Goal: Transaction & Acquisition: Purchase product/service

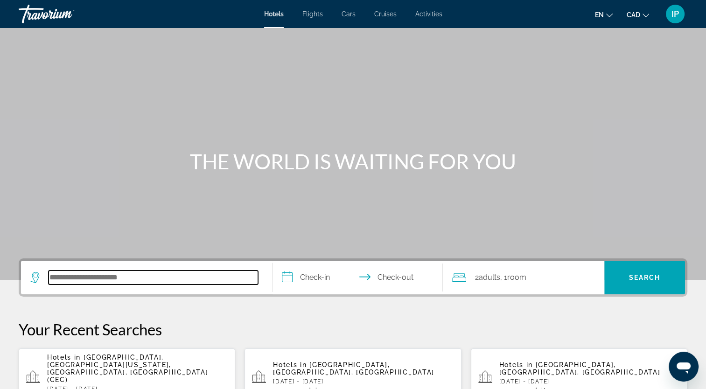
click at [109, 272] on input "Search hotel destination" at bounding box center [153, 278] width 209 height 14
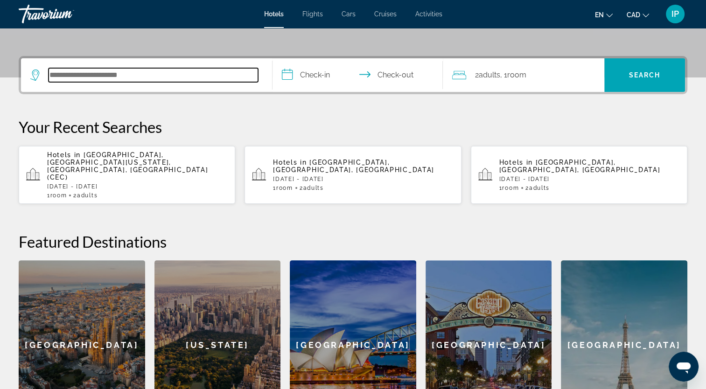
scroll to position [228, 0]
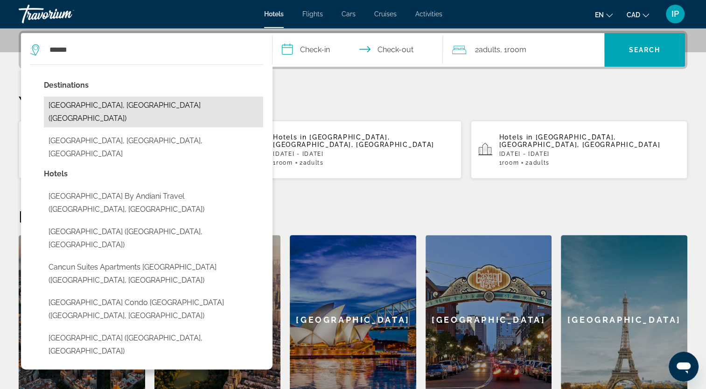
click at [102, 99] on button "Cancun, Mexico (CUN)" at bounding box center [153, 112] width 219 height 31
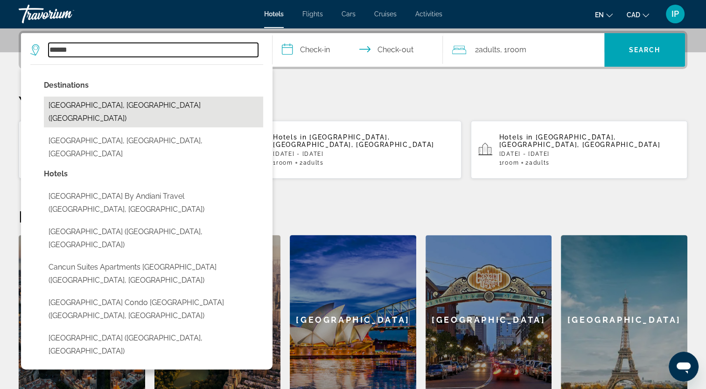
type input "**********"
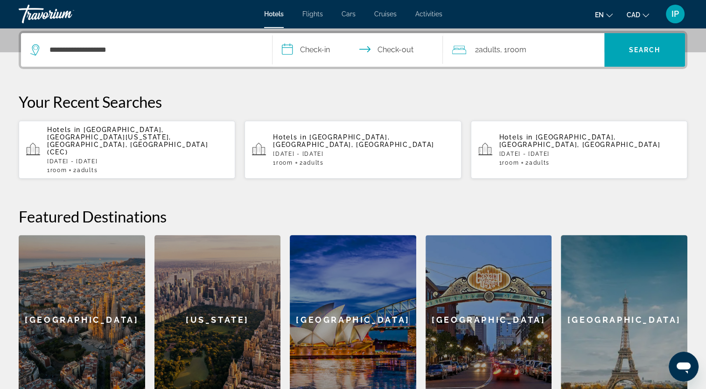
click at [301, 55] on input "**********" at bounding box center [359, 51] width 174 height 36
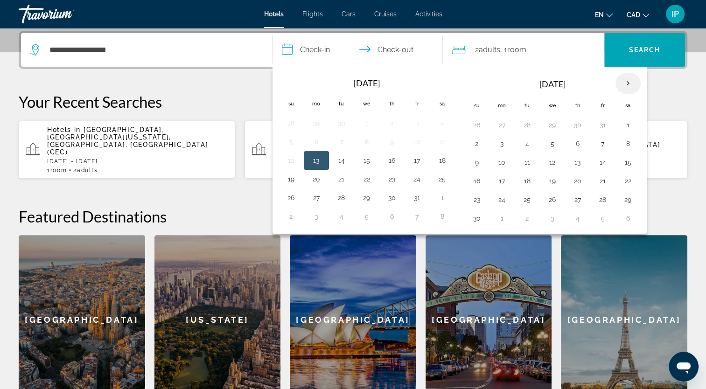
click at [618, 84] on th "Next month" at bounding box center [627, 83] width 25 height 21
click at [625, 161] on button "20" at bounding box center [627, 162] width 15 height 13
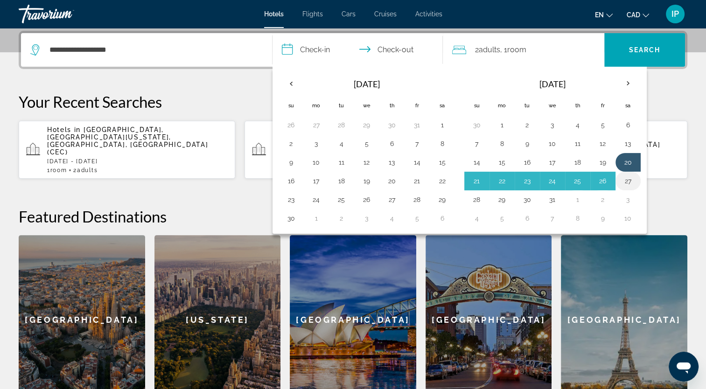
click at [628, 181] on button "27" at bounding box center [627, 180] width 15 height 13
type input "**********"
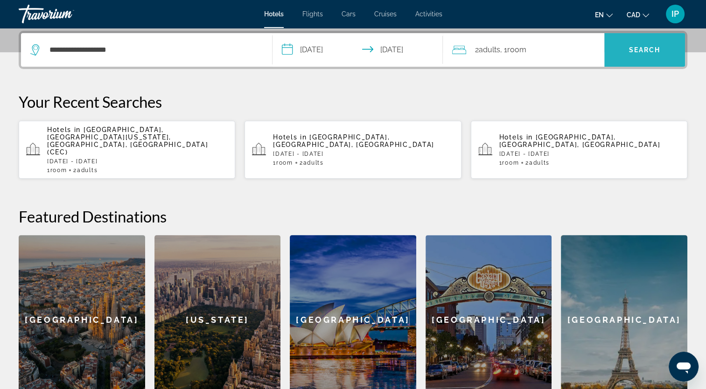
click at [657, 51] on span "Search" at bounding box center [645, 49] width 32 height 7
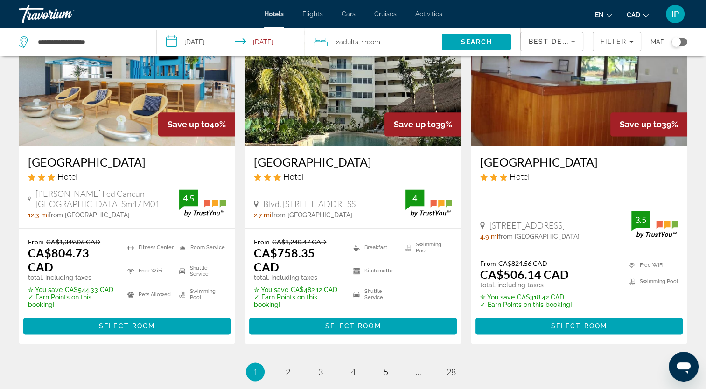
scroll to position [1206, 0]
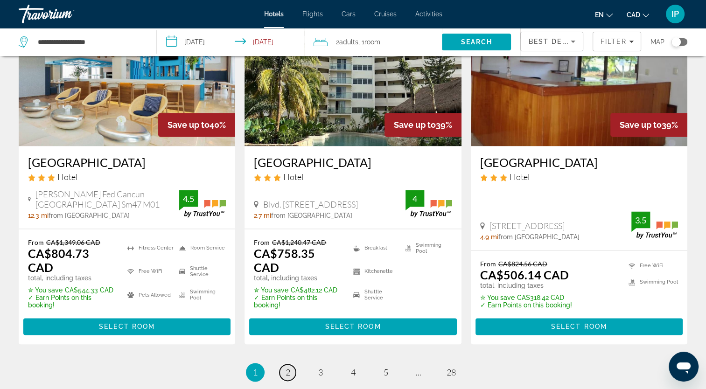
click at [289, 364] on link "page 2" at bounding box center [287, 372] width 16 height 16
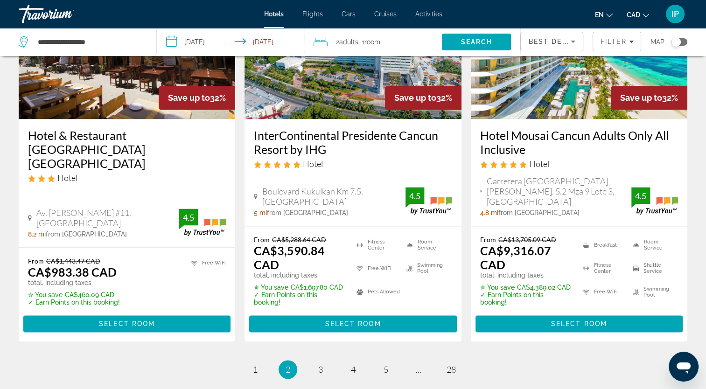
scroll to position [1259, 0]
click at [318, 364] on span "3" at bounding box center [320, 369] width 5 height 10
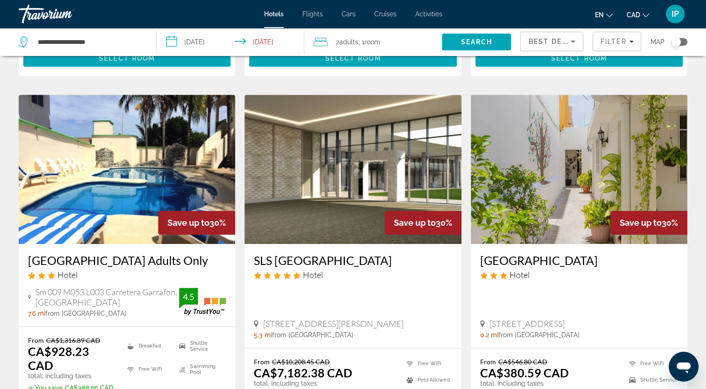
scroll to position [373, 0]
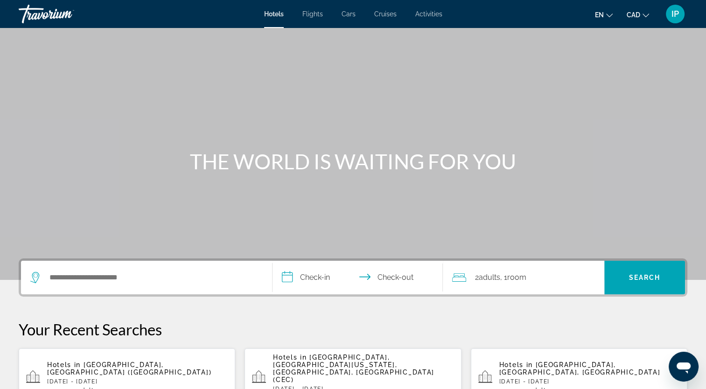
click at [93, 286] on div "Search widget" at bounding box center [146, 278] width 232 height 34
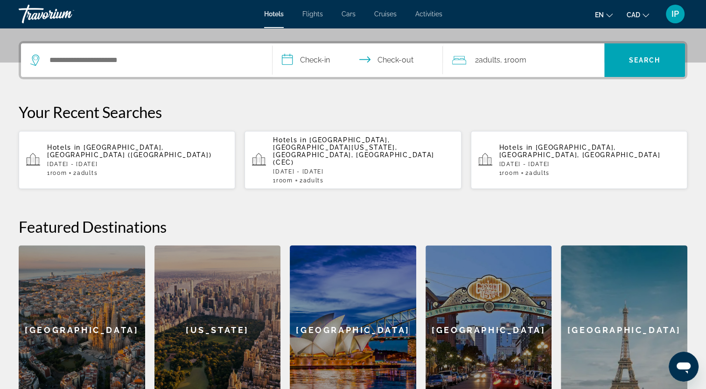
scroll to position [228, 0]
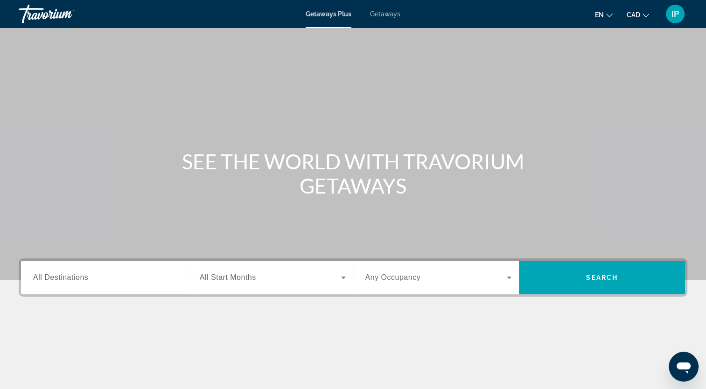
click at [93, 286] on div "Search widget" at bounding box center [106, 277] width 146 height 27
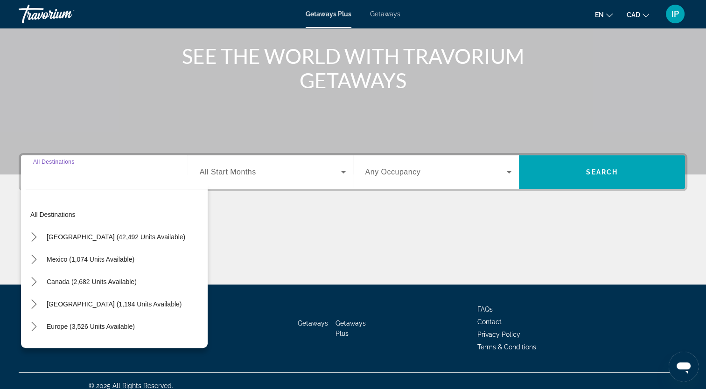
scroll to position [115, 0]
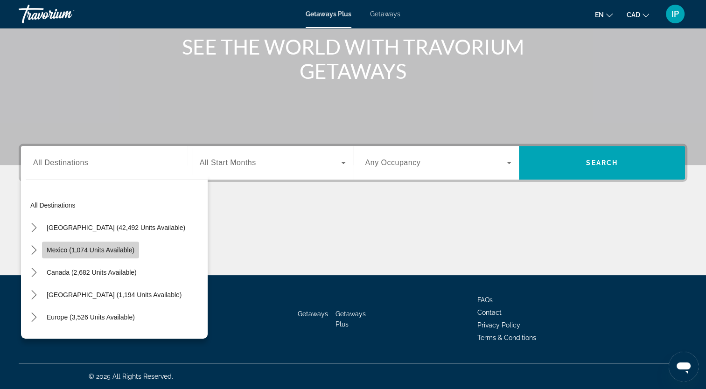
click at [81, 249] on span "Mexico (1,074 units available)" at bounding box center [91, 249] width 88 height 7
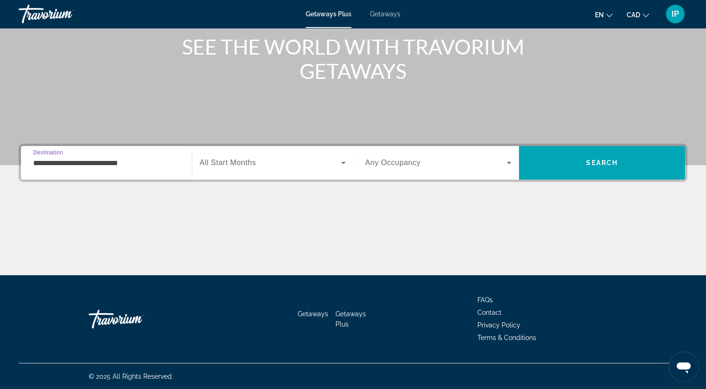
click at [116, 167] on input "**********" at bounding box center [106, 163] width 146 height 11
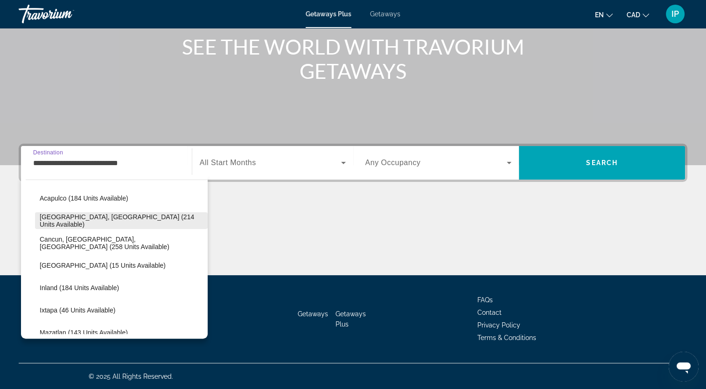
scroll to position [75, 0]
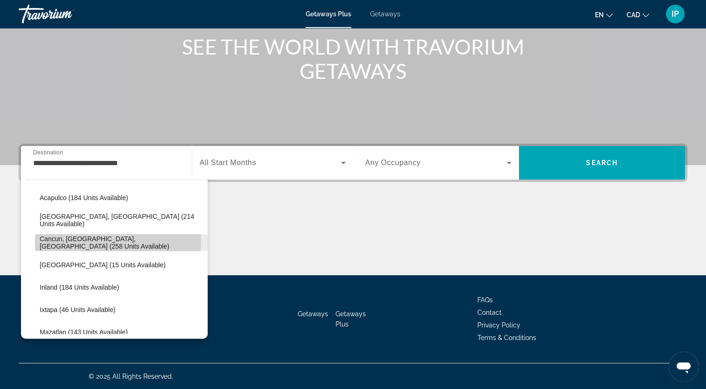
click at [81, 239] on span "Cancun, Cozumel, Riviera Maya (258 units available)" at bounding box center [121, 242] width 163 height 15
type input "**********"
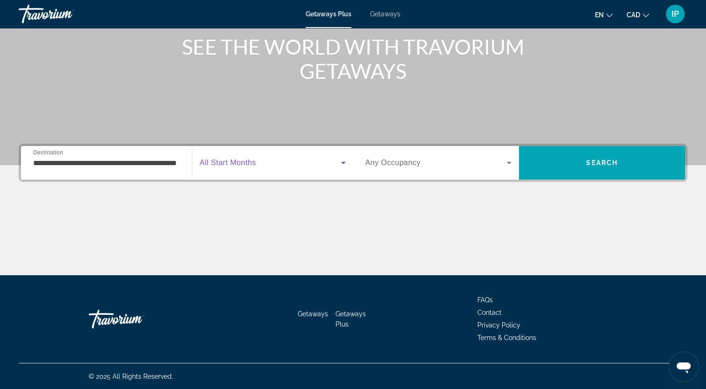
click at [343, 163] on icon "Search widget" at bounding box center [343, 162] width 11 height 11
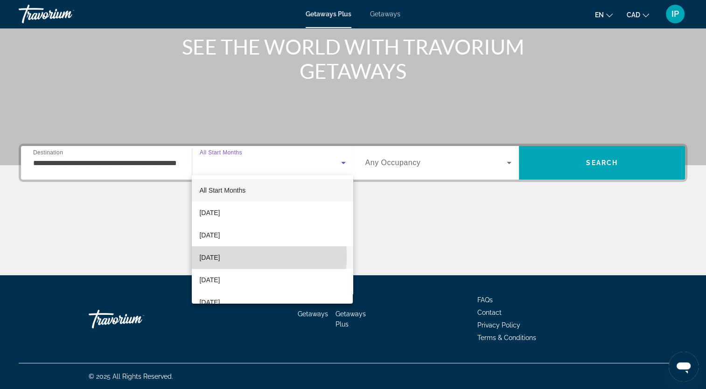
click at [220, 257] on span "December 2025" at bounding box center [209, 257] width 21 height 11
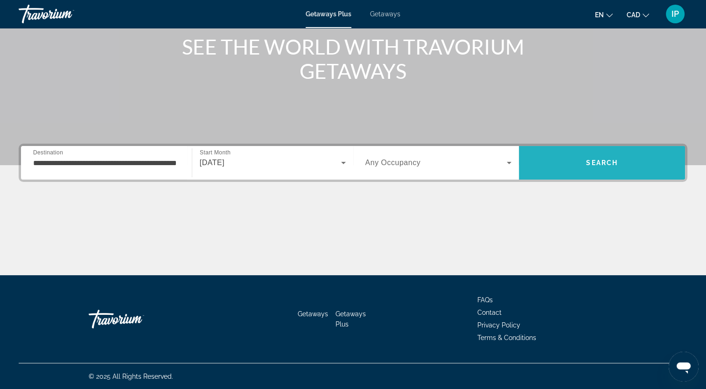
click at [577, 172] on span "Search" at bounding box center [602, 163] width 166 height 22
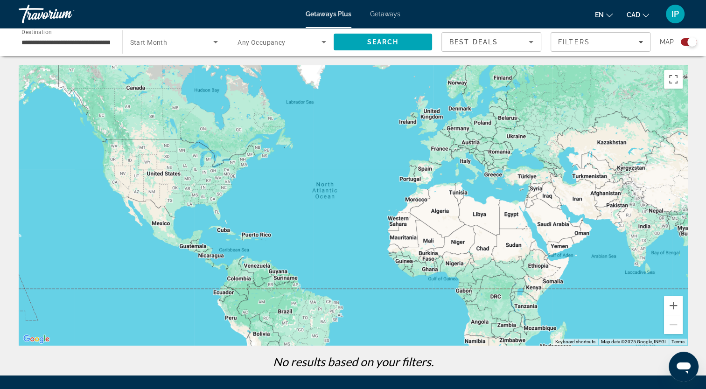
click at [383, 11] on span "Getaways" at bounding box center [385, 13] width 30 height 7
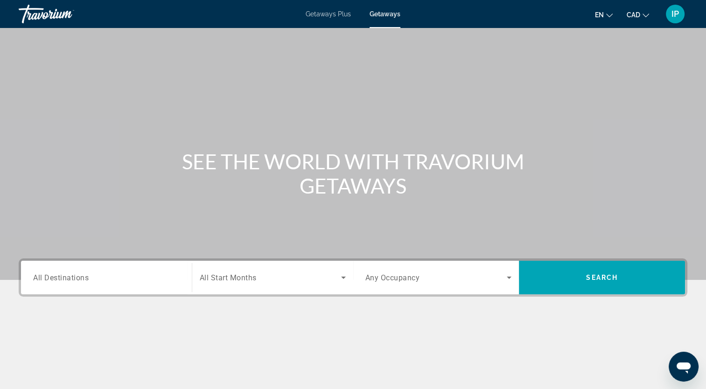
click at [77, 281] on span "All Destinations" at bounding box center [61, 277] width 56 height 9
click at [77, 281] on input "Destination All Destinations" at bounding box center [106, 277] width 146 height 11
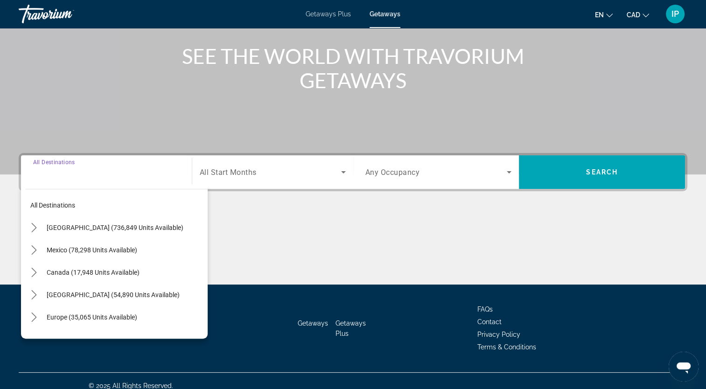
scroll to position [115, 0]
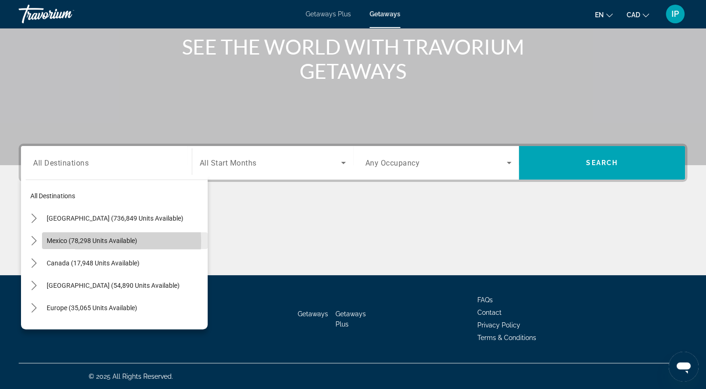
click at [78, 242] on span "Mexico (78,298 units available)" at bounding box center [92, 240] width 90 height 7
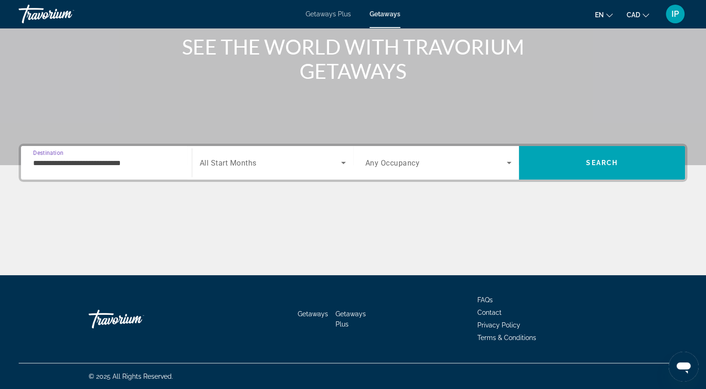
click at [117, 166] on input "**********" at bounding box center [106, 163] width 146 height 11
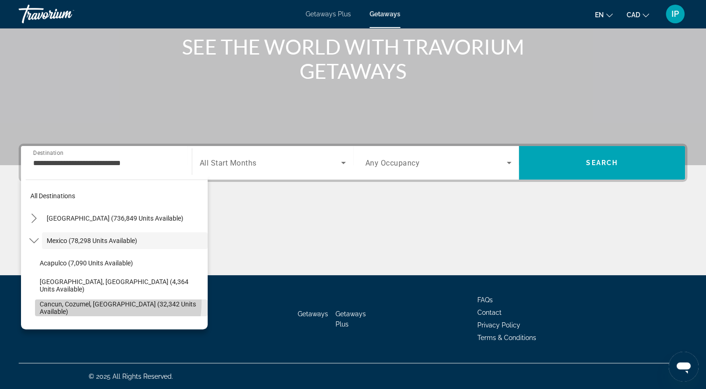
click at [84, 300] on span "Cancun, Cozumel, Riviera Maya (32,342 units available)" at bounding box center [121, 307] width 163 height 15
type input "**********"
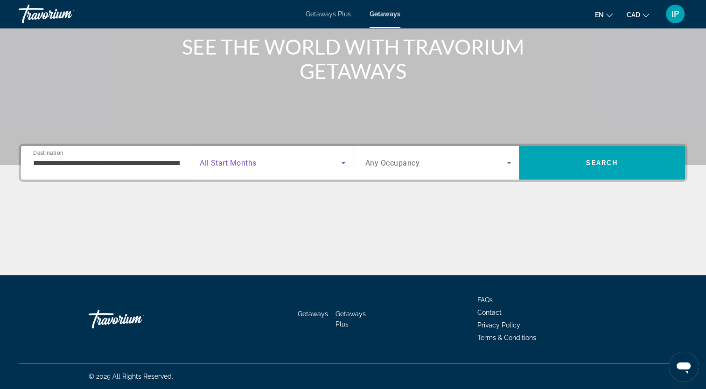
click at [338, 160] on icon "Search widget" at bounding box center [343, 162] width 11 height 11
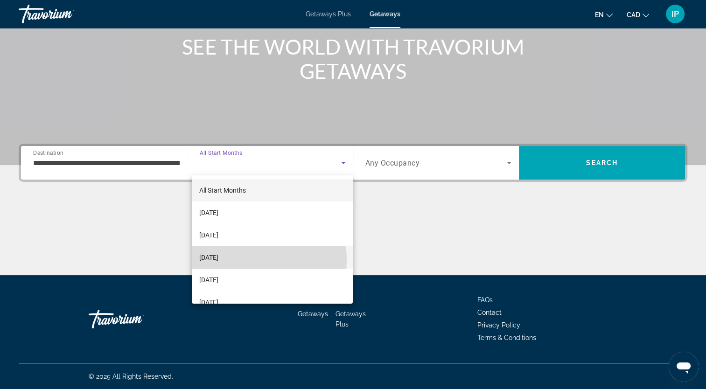
click at [218, 260] on span "December 2025" at bounding box center [208, 257] width 19 height 11
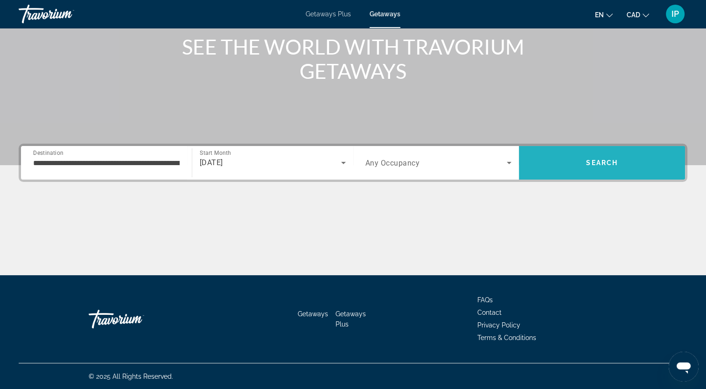
click at [608, 167] on span "Search" at bounding box center [602, 163] width 166 height 22
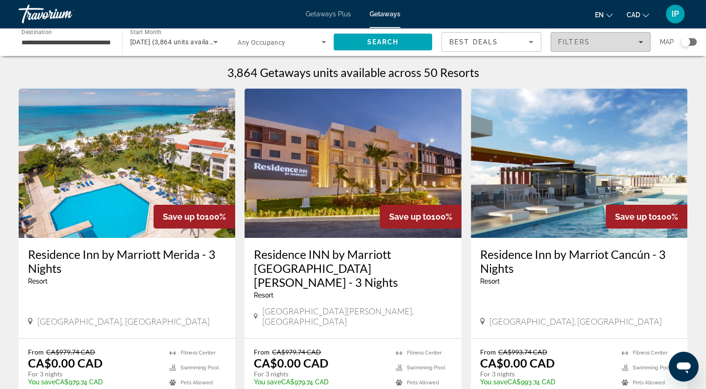
click at [638, 47] on span "Filters" at bounding box center [600, 42] width 99 height 22
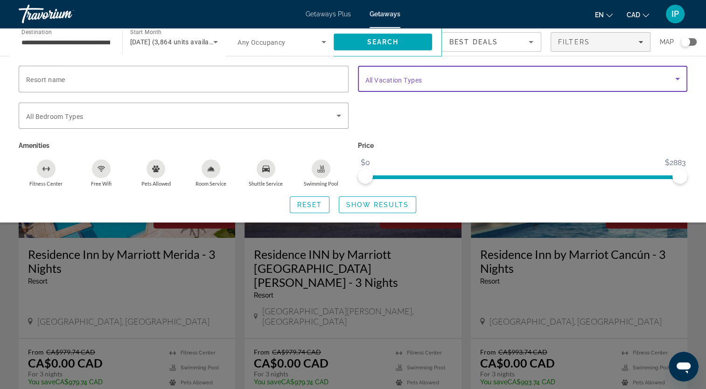
click at [674, 82] on icon "Search widget" at bounding box center [677, 78] width 11 height 11
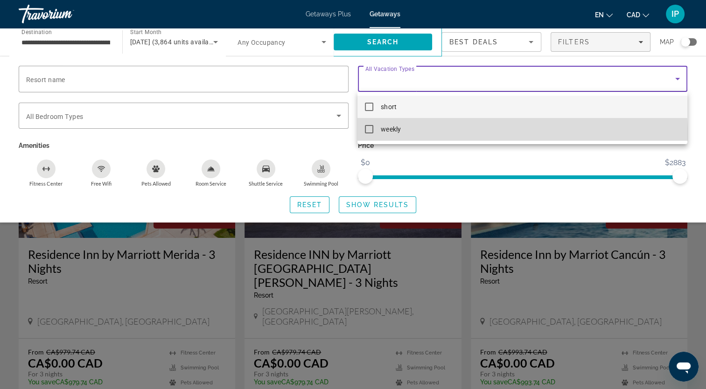
click at [443, 135] on mat-option "weekly" at bounding box center [521, 129] width 329 height 22
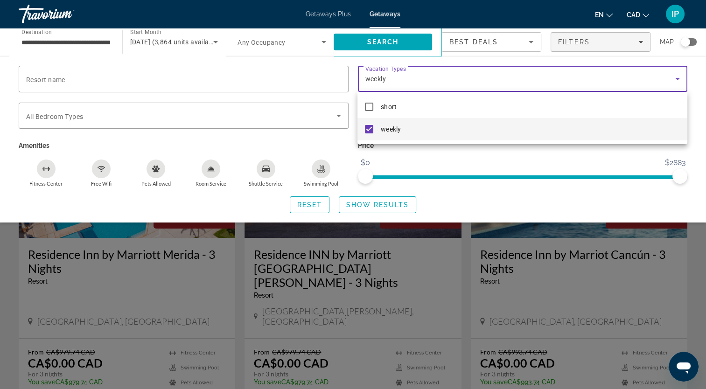
click at [358, 205] on div at bounding box center [353, 194] width 706 height 389
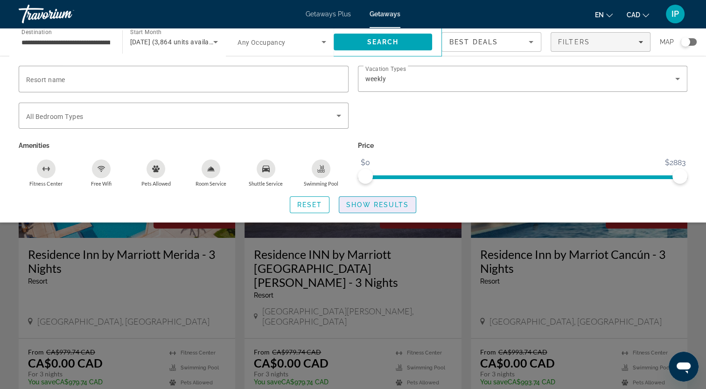
click at [358, 205] on span "Show Results" at bounding box center [377, 204] width 63 height 7
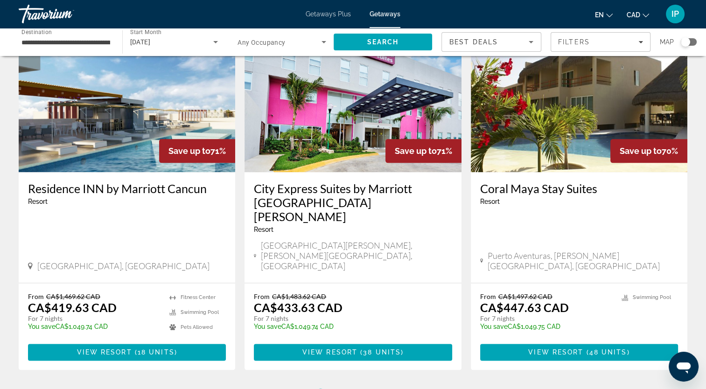
scroll to position [1141, 0]
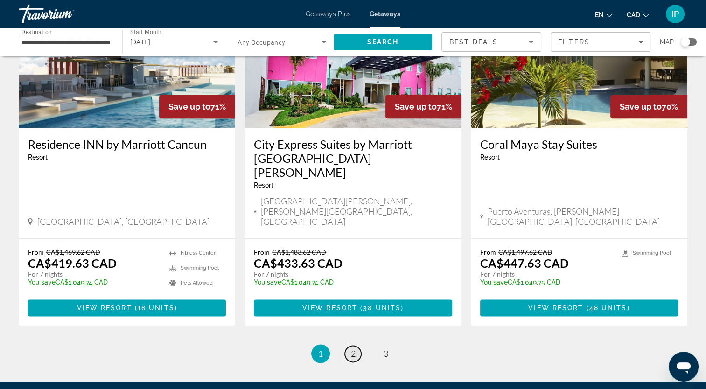
click at [352, 348] on span "2" at bounding box center [353, 353] width 5 height 10
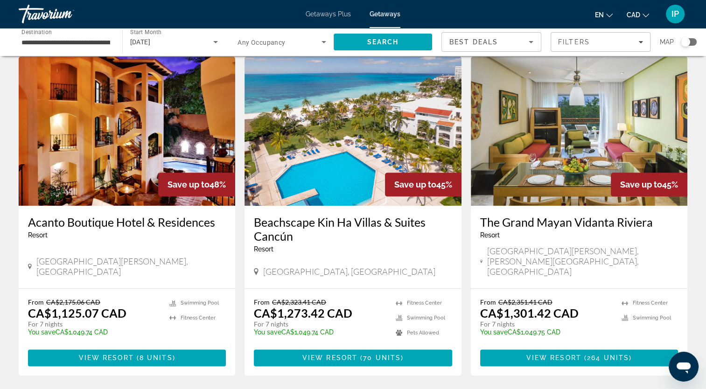
scroll to position [1059, 0]
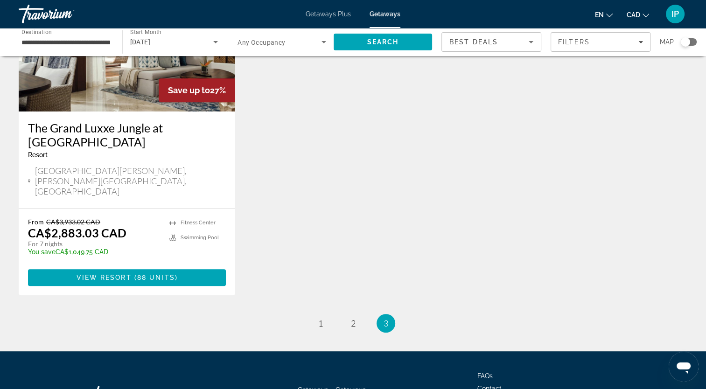
scroll to position [466, 0]
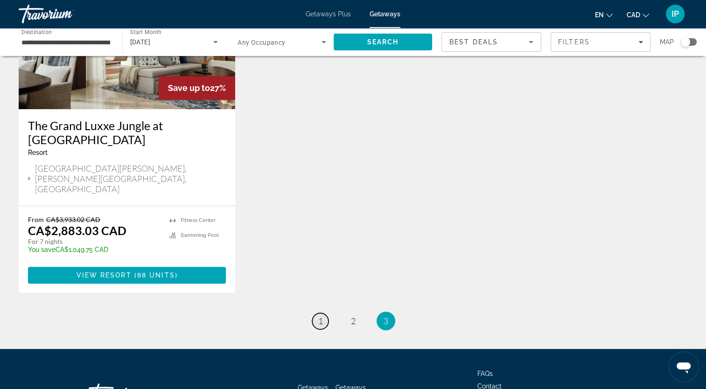
click at [322, 316] on span "1" at bounding box center [320, 321] width 5 height 10
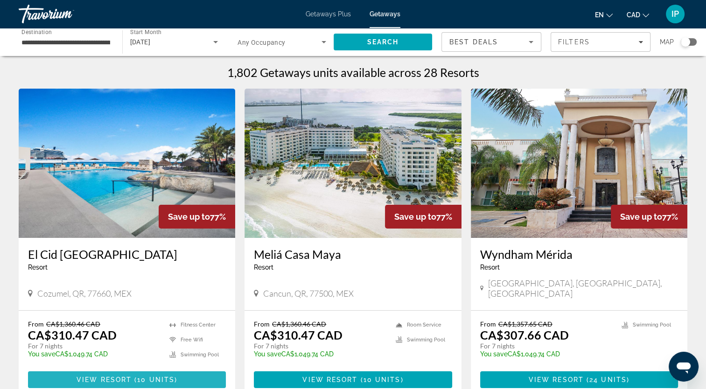
click at [97, 376] on span "View Resort" at bounding box center [104, 379] width 55 height 7
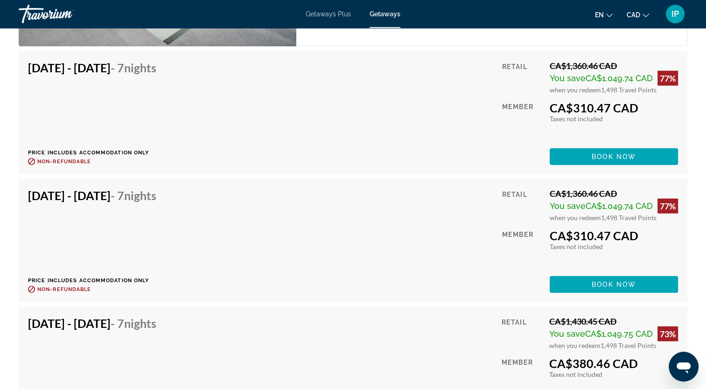
scroll to position [2231, 0]
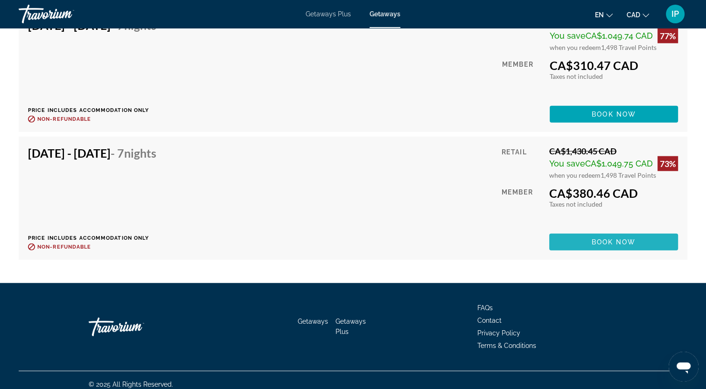
click at [629, 238] on span "Book now" at bounding box center [613, 241] width 44 height 7
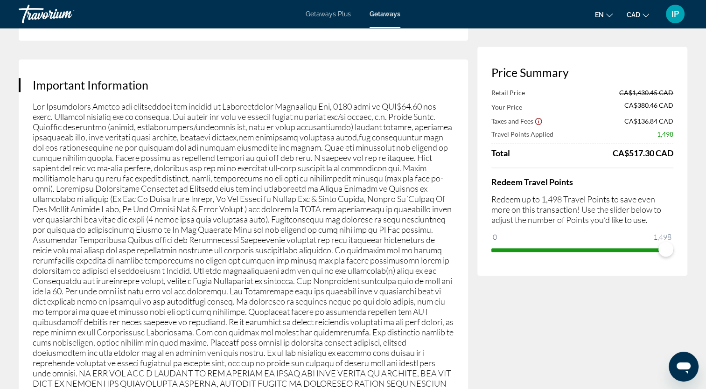
scroll to position [1341, 0]
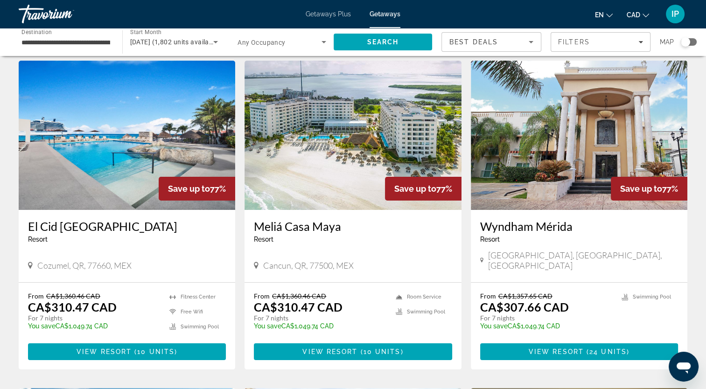
scroll to position [45, 0]
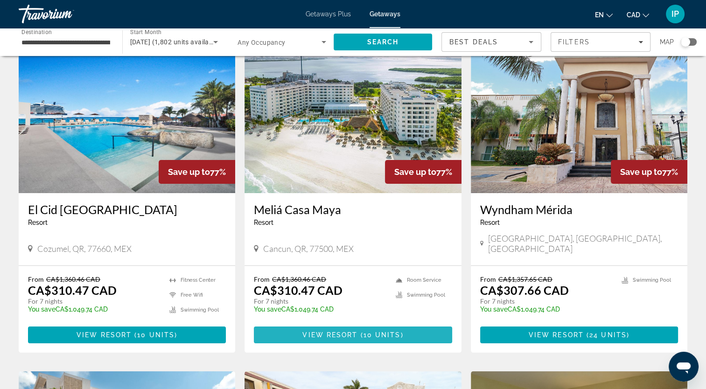
click at [340, 331] on span "View Resort" at bounding box center [329, 334] width 55 height 7
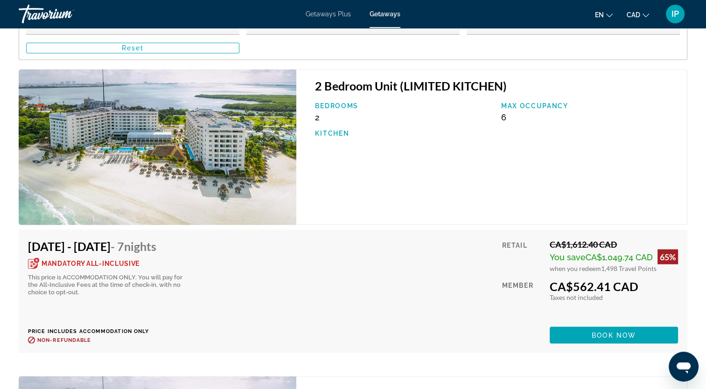
scroll to position [1629, 0]
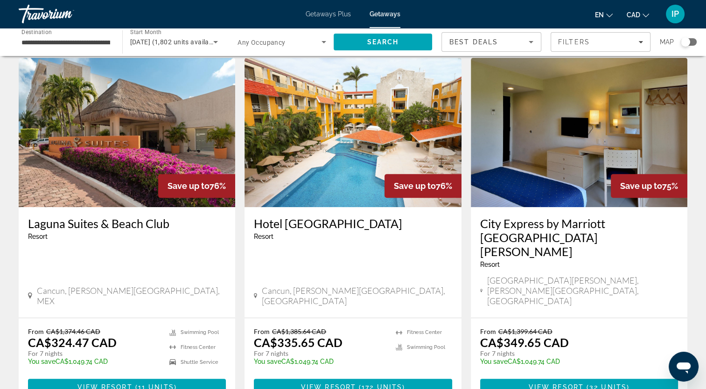
scroll to position [357, 0]
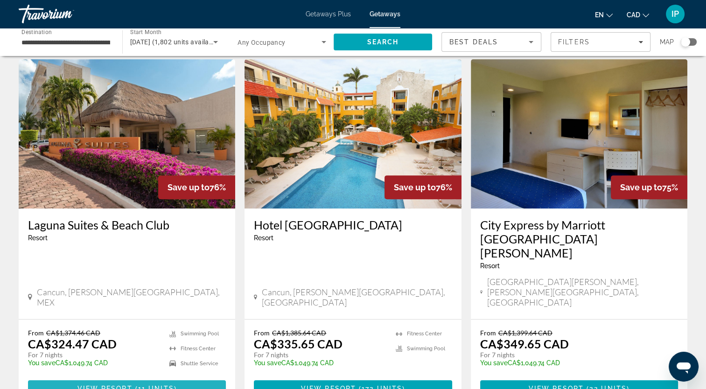
click at [98, 385] on span "View Resort" at bounding box center [104, 388] width 55 height 7
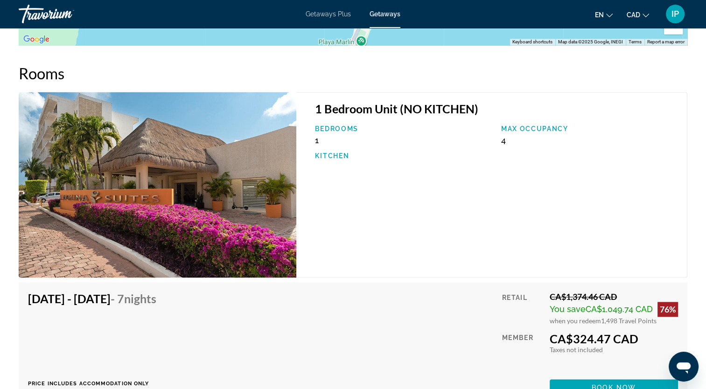
scroll to position [1247, 0]
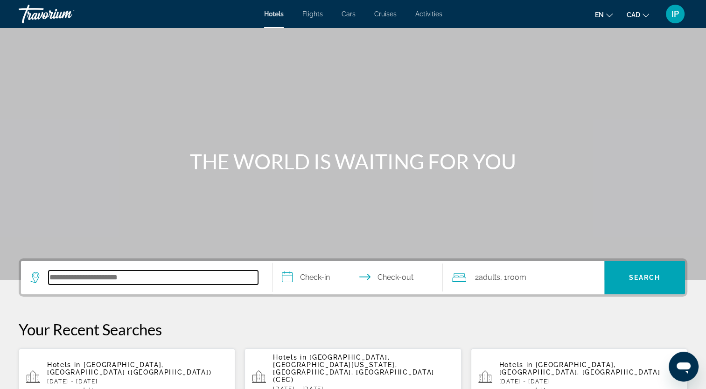
click at [117, 275] on input "Search hotel destination" at bounding box center [153, 278] width 209 height 14
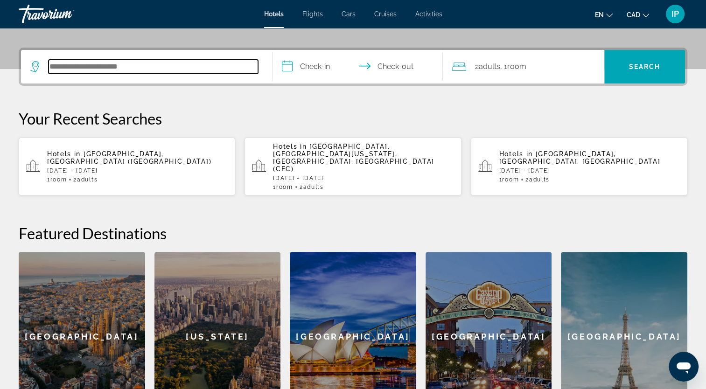
scroll to position [228, 0]
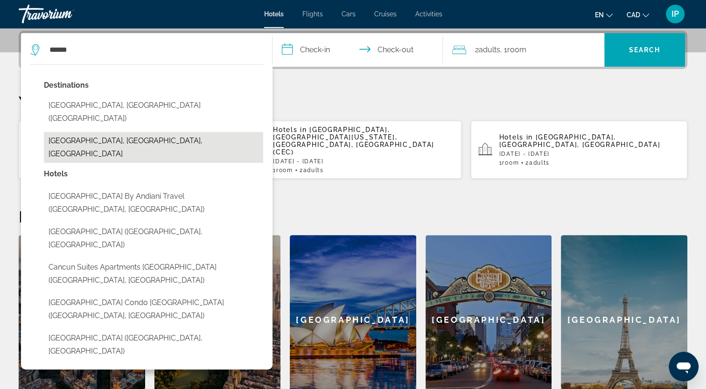
click at [126, 132] on button "Cancun South, Cancun, Mexico" at bounding box center [153, 147] width 219 height 31
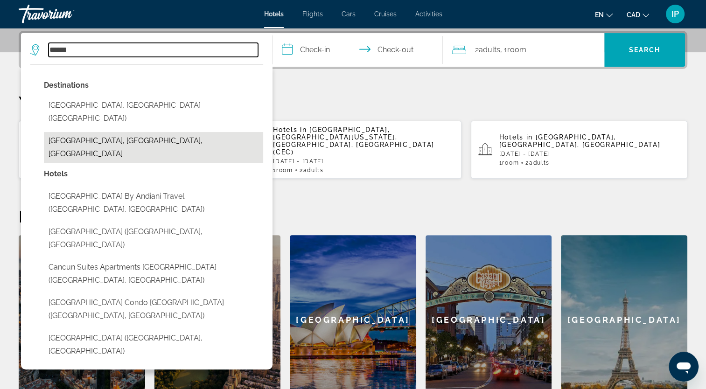
type input "**********"
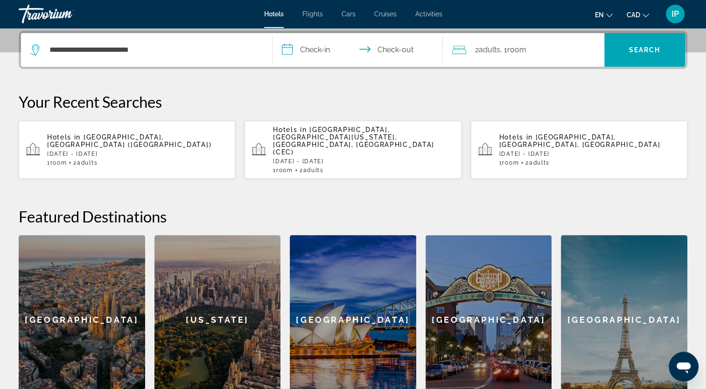
click at [326, 47] on input "**********" at bounding box center [359, 51] width 174 height 36
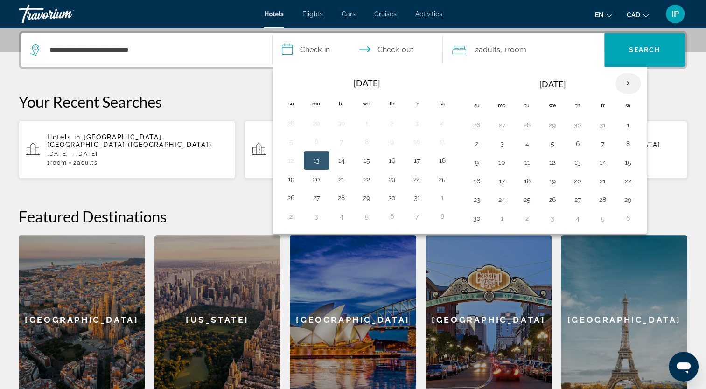
click at [616, 90] on th "Next month" at bounding box center [627, 83] width 25 height 21
click at [629, 168] on td "20" at bounding box center [627, 162] width 25 height 19
click at [624, 158] on button "20" at bounding box center [627, 162] width 15 height 13
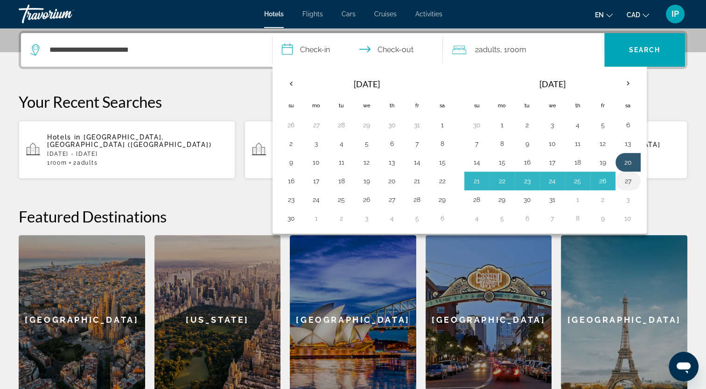
click at [628, 180] on button "27" at bounding box center [627, 180] width 15 height 13
type input "**********"
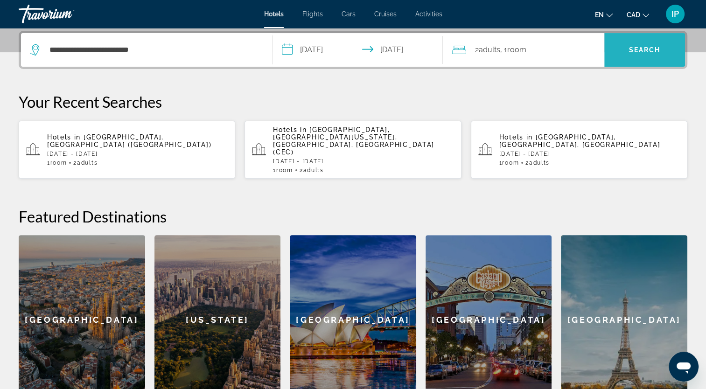
click at [652, 39] on span "Search" at bounding box center [644, 50] width 81 height 22
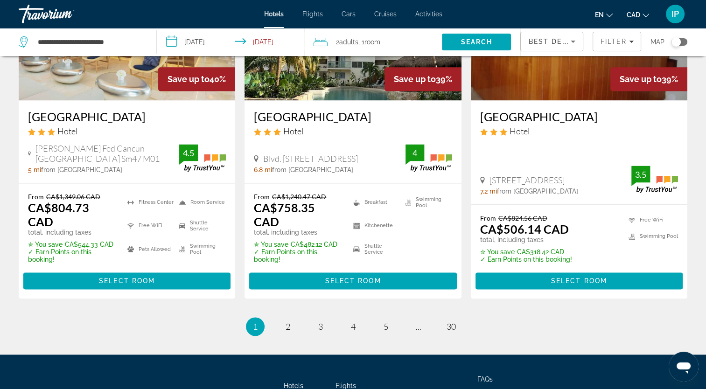
scroll to position [1253, 0]
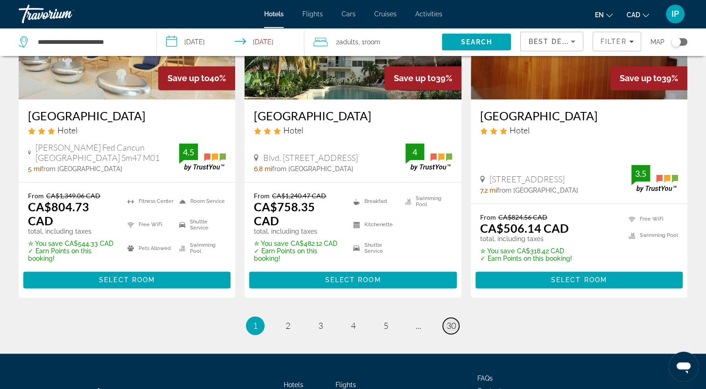
click at [450, 320] on span "30" at bounding box center [450, 325] width 9 height 10
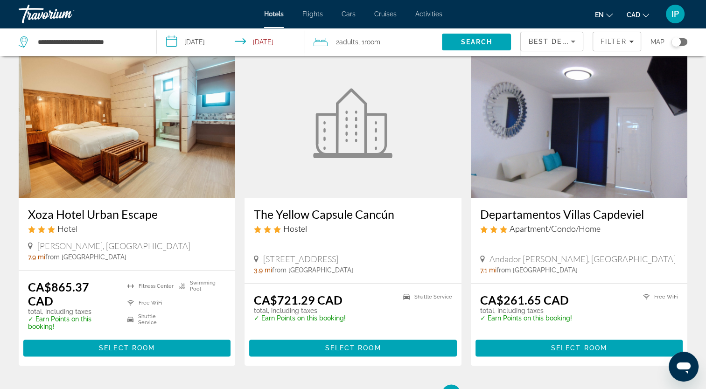
scroll to position [1108, 0]
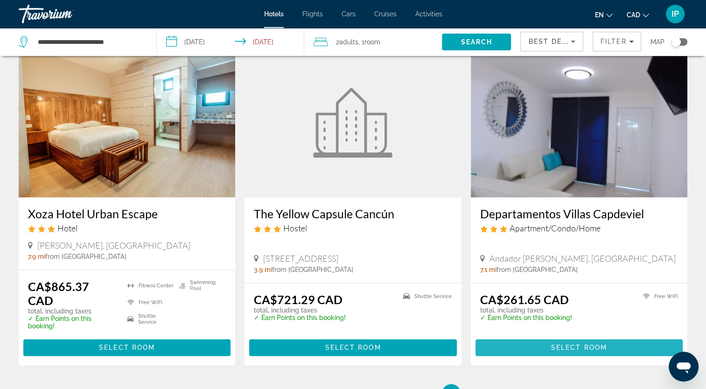
click at [562, 344] on span "Select Room" at bounding box center [579, 347] width 56 height 7
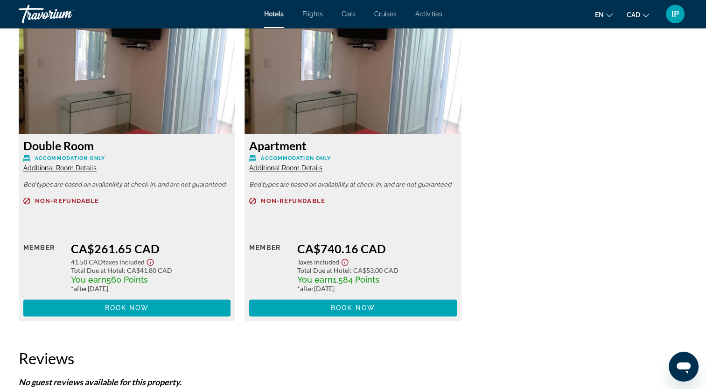
scroll to position [1304, 0]
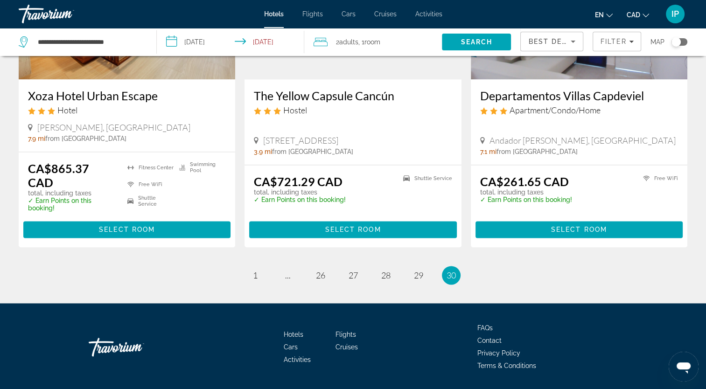
scroll to position [1229, 0]
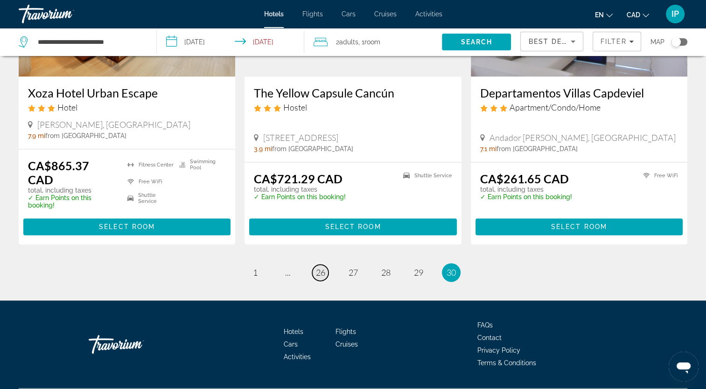
click at [321, 267] on span "26" at bounding box center [320, 272] width 9 height 10
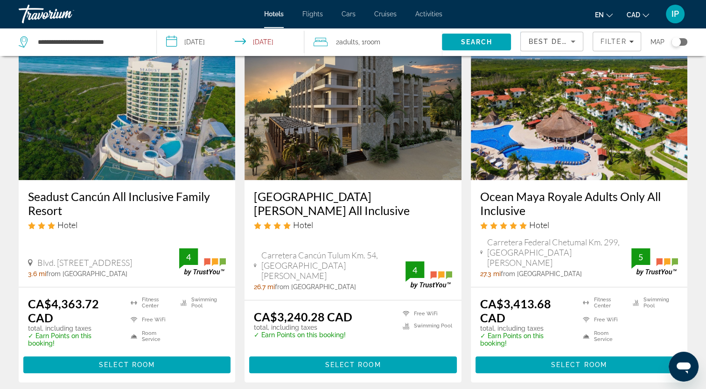
scroll to position [437, 0]
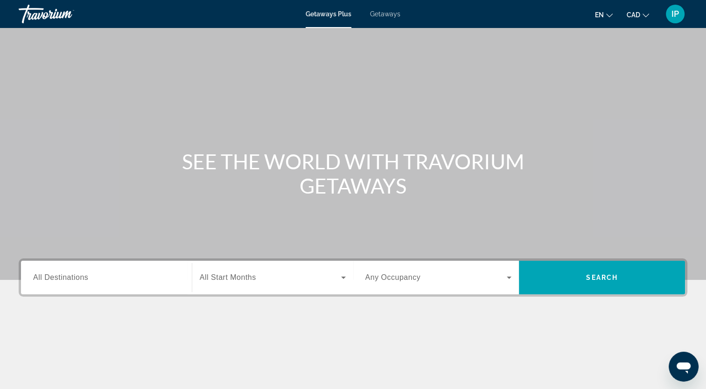
click at [386, 16] on span "Getaways" at bounding box center [385, 13] width 30 height 7
click at [136, 271] on div "Search widget" at bounding box center [106, 277] width 146 height 27
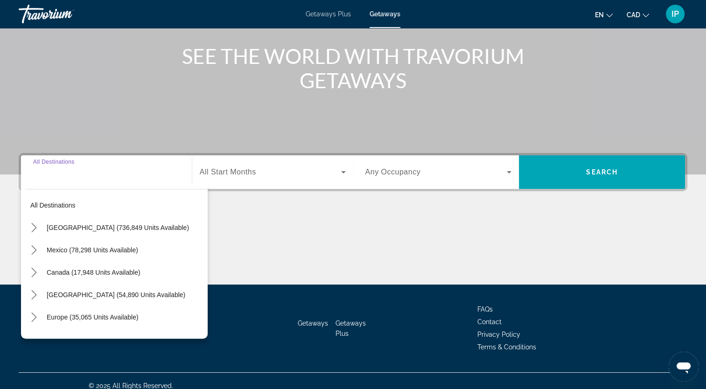
scroll to position [115, 0]
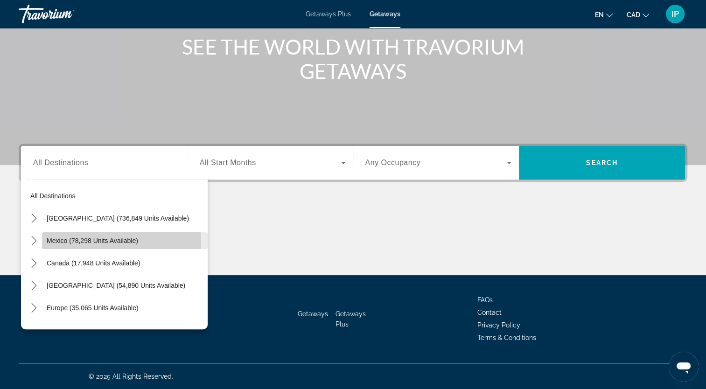
click at [83, 244] on span "Mexico (78,298 units available)" at bounding box center [92, 240] width 91 height 7
type input "**********"
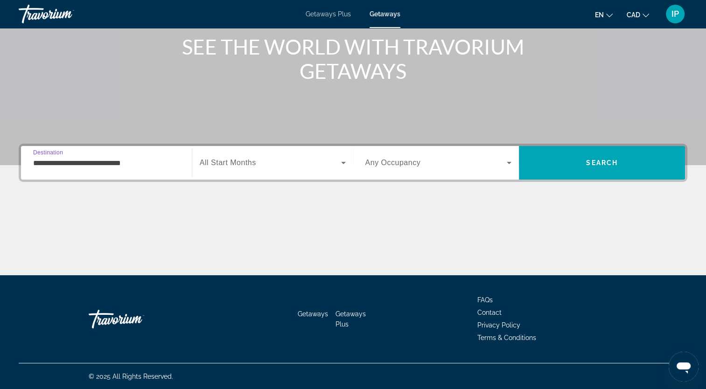
click at [126, 165] on input "**********" at bounding box center [106, 163] width 146 height 11
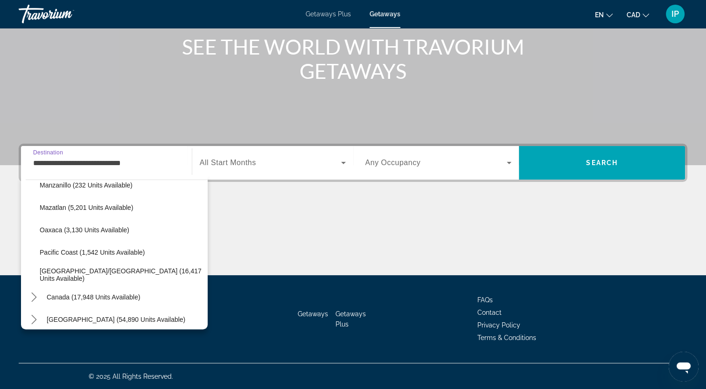
scroll to position [216, 0]
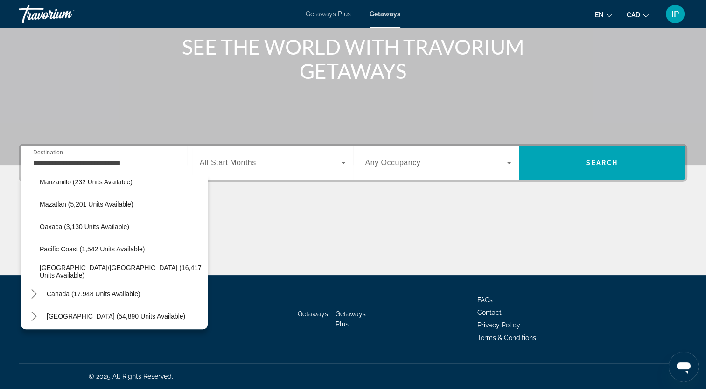
click at [301, 257] on div "Main content" at bounding box center [353, 240] width 668 height 70
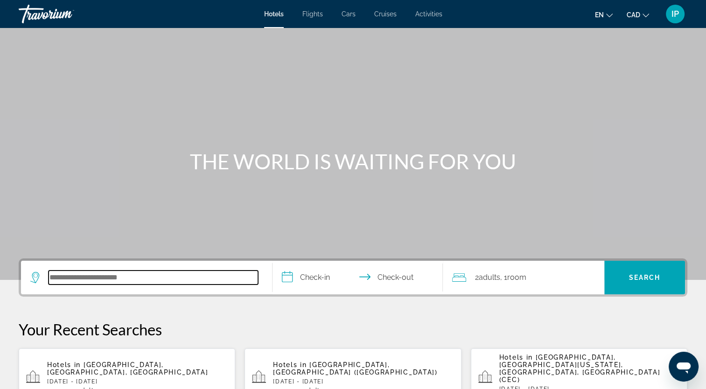
click at [63, 278] on input "Search hotel destination" at bounding box center [153, 278] width 209 height 14
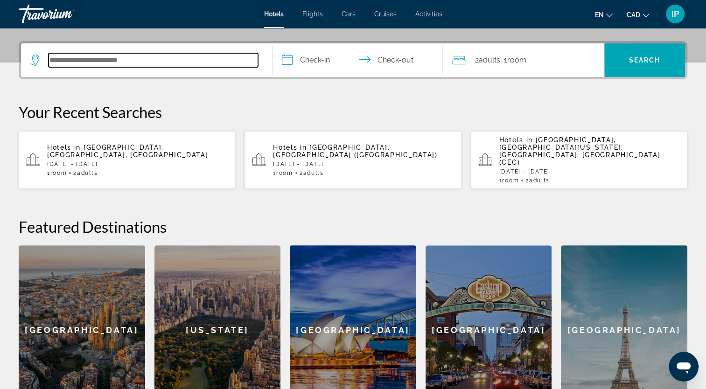
scroll to position [228, 0]
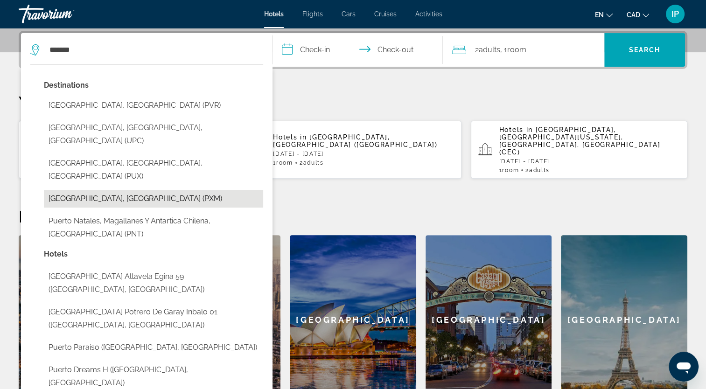
click at [110, 190] on button "[GEOGRAPHIC_DATA], [GEOGRAPHIC_DATA] (PXM)" at bounding box center [153, 199] width 219 height 18
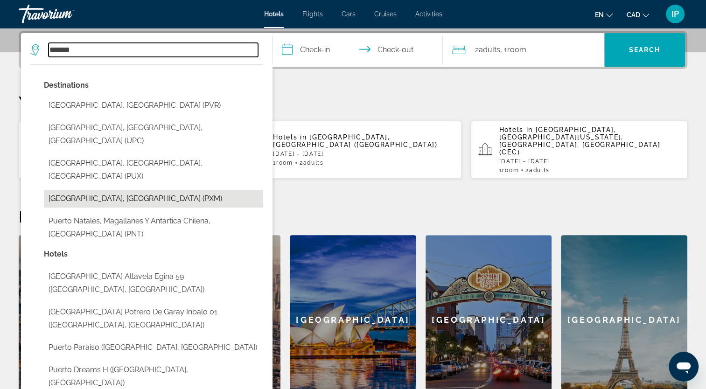
type input "**********"
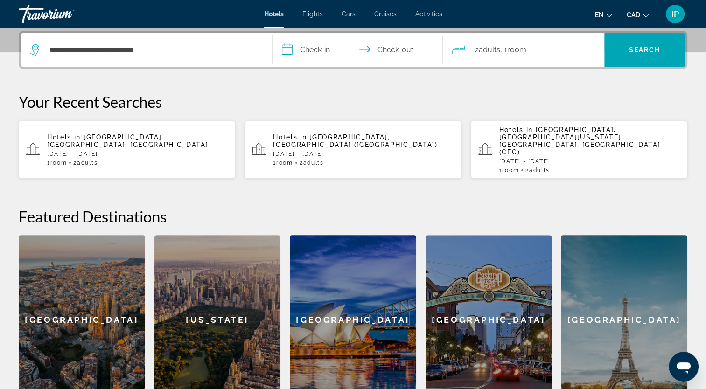
click at [302, 53] on input "**********" at bounding box center [359, 51] width 174 height 36
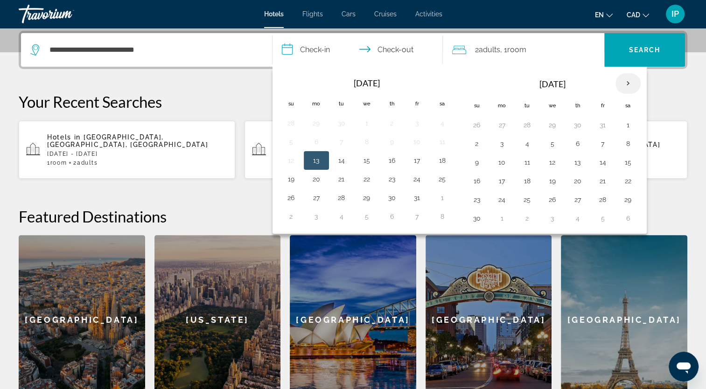
click at [620, 83] on th "Next month" at bounding box center [627, 83] width 25 height 21
click at [445, 158] on button "20" at bounding box center [442, 162] width 15 height 13
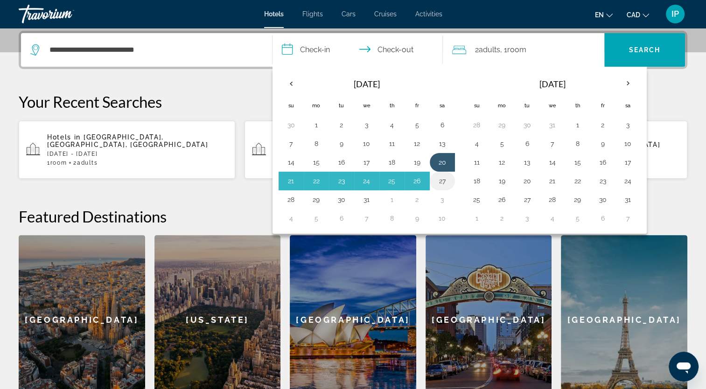
click at [443, 180] on button "27" at bounding box center [442, 180] width 15 height 13
type input "**********"
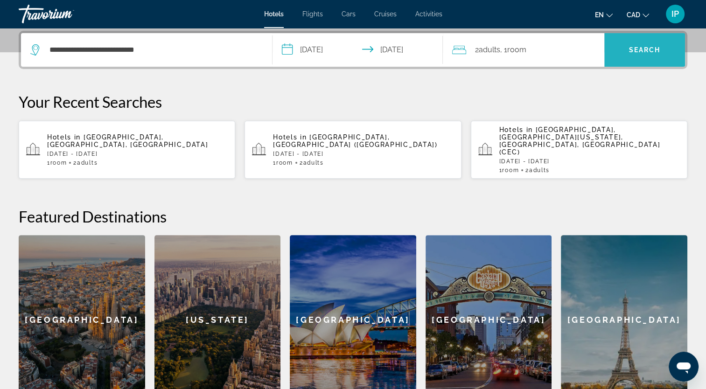
click at [626, 55] on span "Search" at bounding box center [644, 50] width 81 height 22
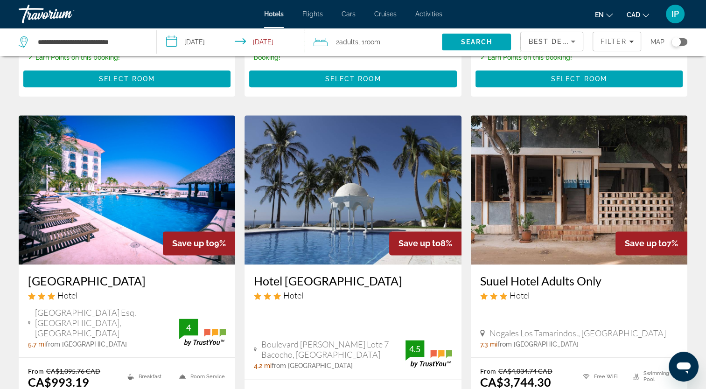
scroll to position [1097, 0]
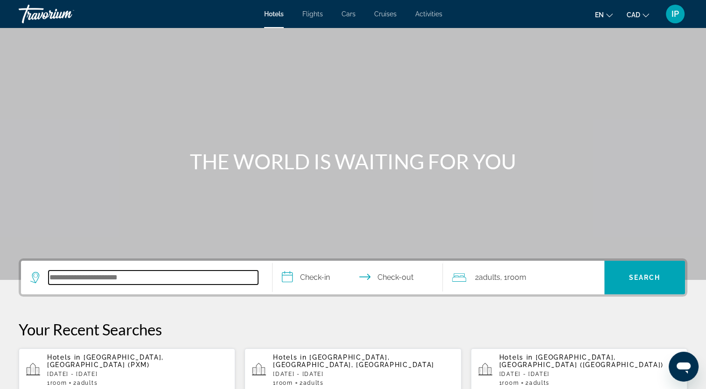
click at [146, 275] on input "Search hotel destination" at bounding box center [153, 278] width 209 height 14
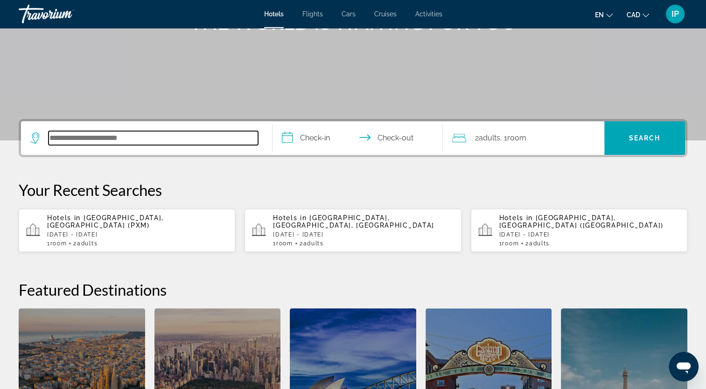
scroll to position [228, 0]
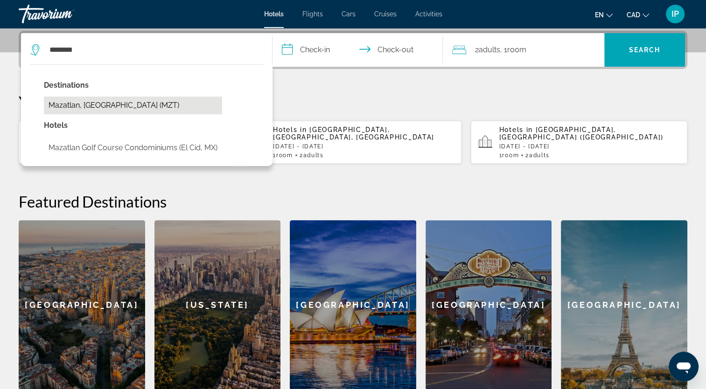
click at [98, 100] on button "Mazatlan, [GEOGRAPHIC_DATA] (MZT)" at bounding box center [133, 106] width 178 height 18
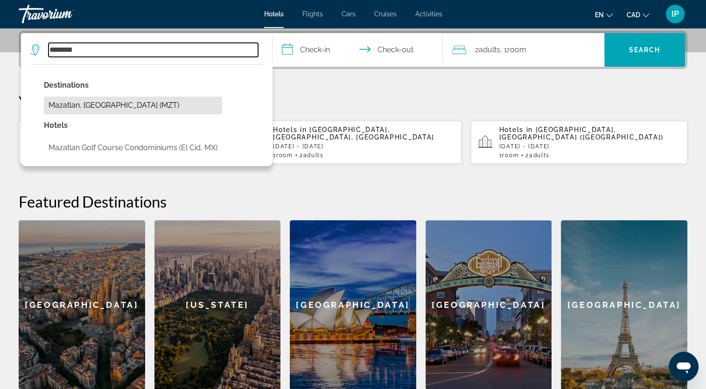
type input "**********"
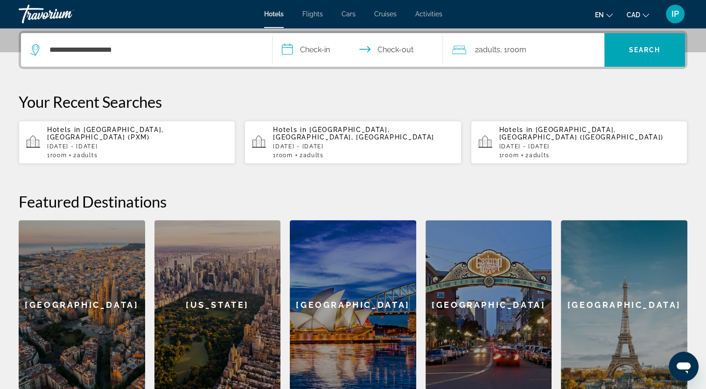
click at [306, 56] on input "**********" at bounding box center [359, 51] width 174 height 36
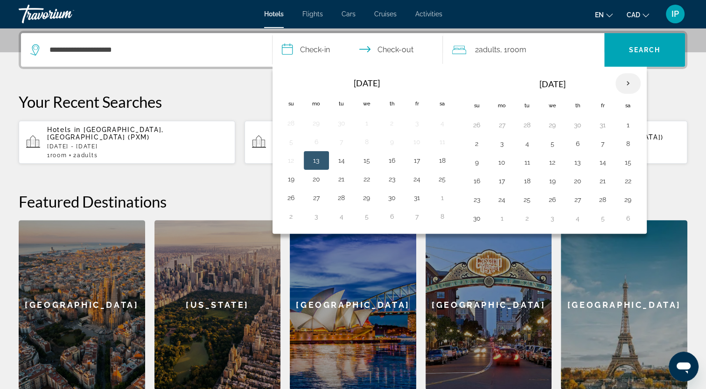
click at [623, 86] on th "Next month" at bounding box center [627, 83] width 25 height 21
click at [629, 159] on button "20" at bounding box center [627, 162] width 15 height 13
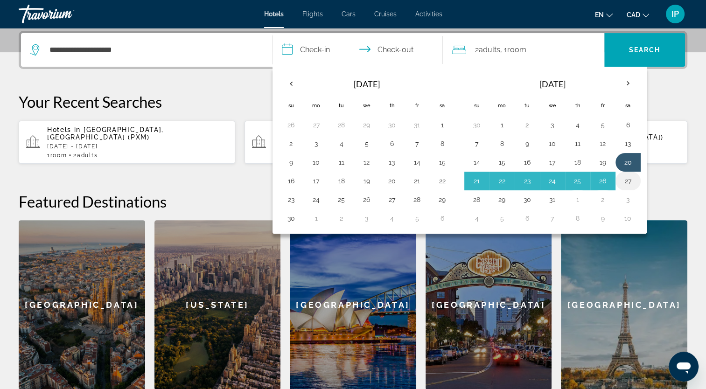
click at [629, 181] on button "27" at bounding box center [627, 180] width 15 height 13
type input "**********"
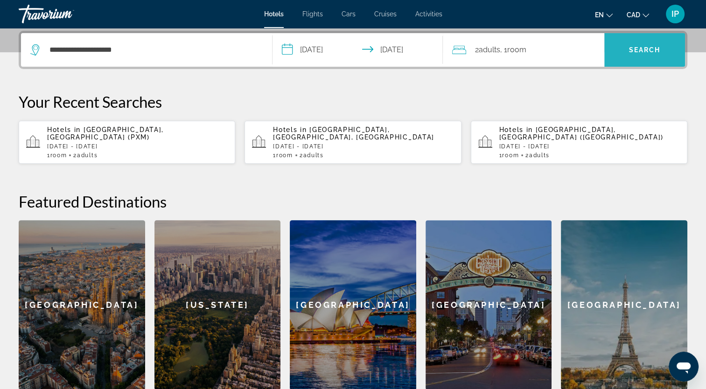
click at [652, 60] on span "Search" at bounding box center [644, 50] width 81 height 22
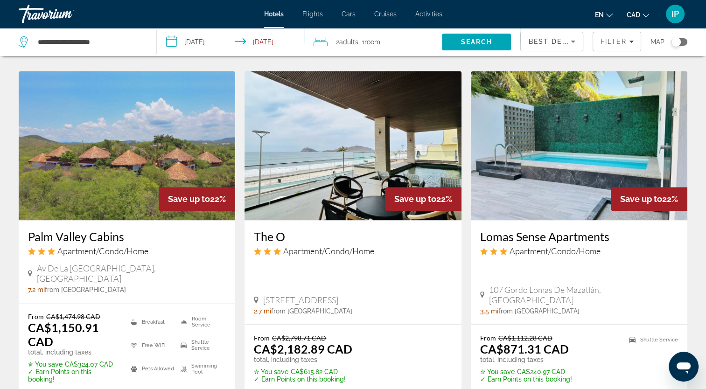
scroll to position [1291, 0]
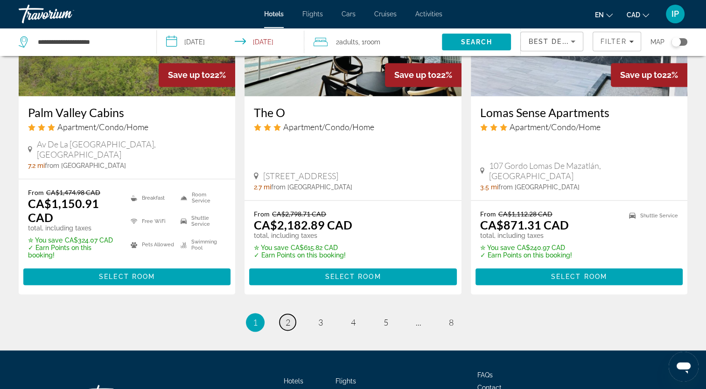
click at [287, 317] on span "2" at bounding box center [287, 322] width 5 height 10
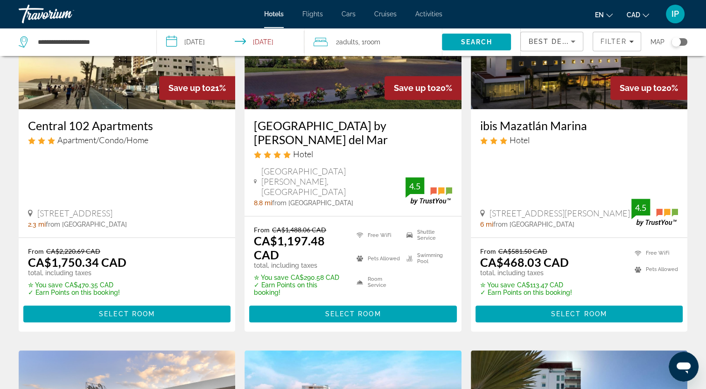
scroll to position [476, 0]
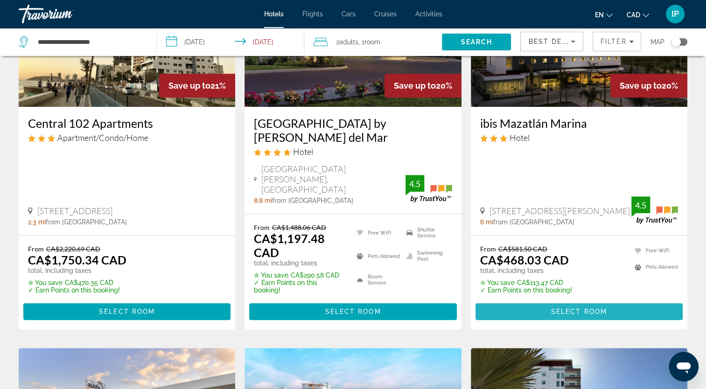
click at [512, 300] on span "Main content" at bounding box center [578, 311] width 207 height 22
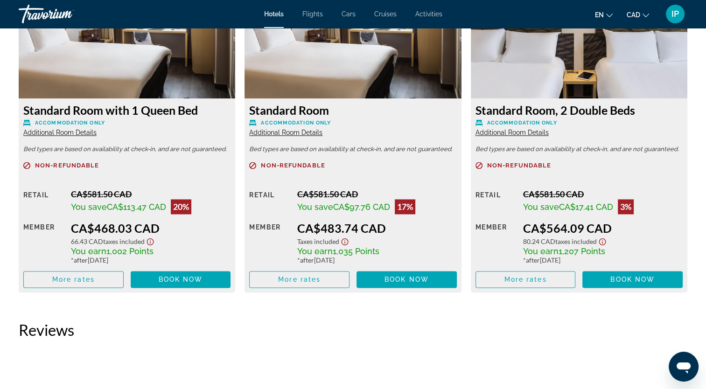
scroll to position [1310, 0]
